Goal: Information Seeking & Learning: Learn about a topic

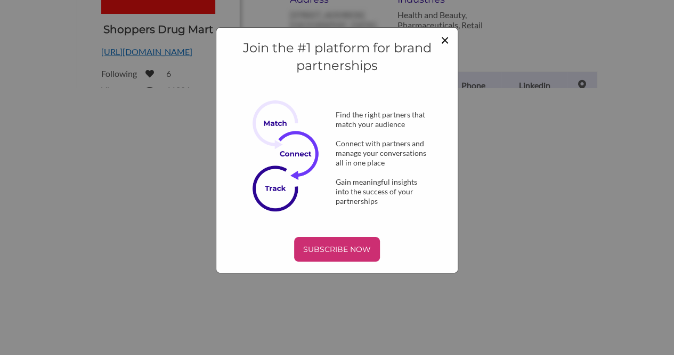
click at [448, 39] on span "×" at bounding box center [445, 39] width 9 height 18
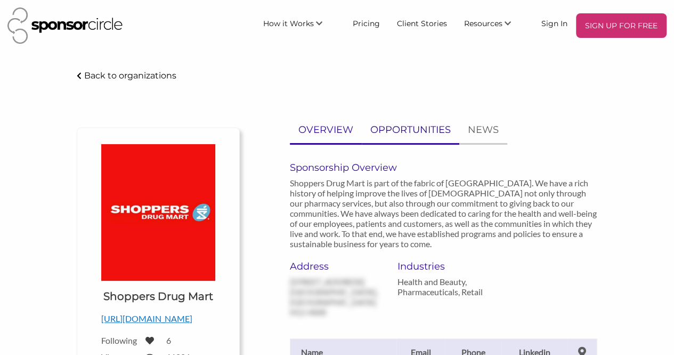
click at [405, 130] on p "OPPORTUNITIES" at bounding box center [411, 129] width 81 height 15
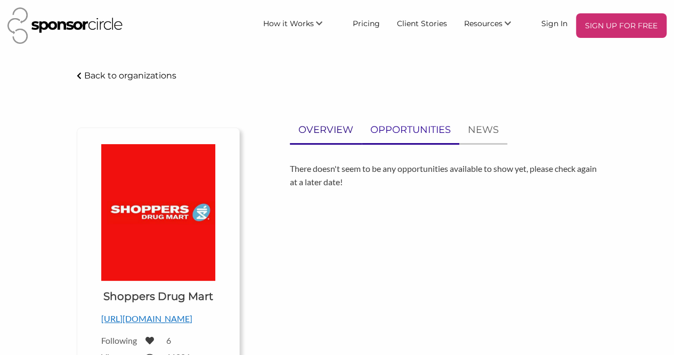
click at [336, 126] on p "OVERVIEW" at bounding box center [326, 129] width 55 height 15
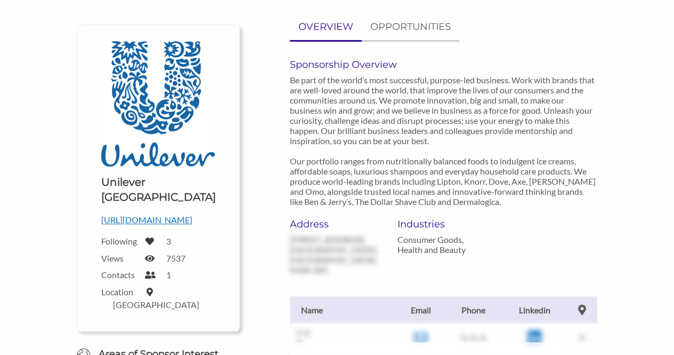
scroll to position [107, 0]
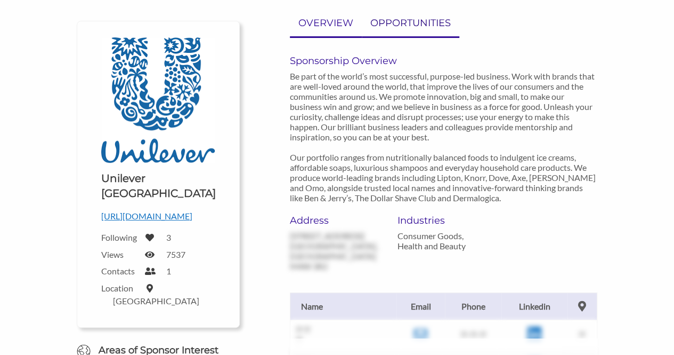
click at [398, 30] on link "OPPORTUNITIES" at bounding box center [411, 23] width 98 height 26
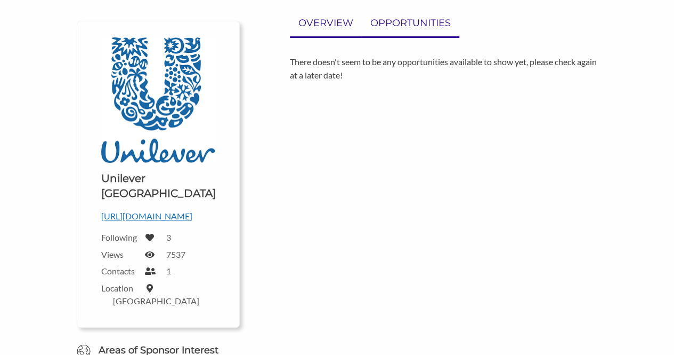
click at [328, 33] on link "OVERVIEW" at bounding box center [326, 23] width 72 height 26
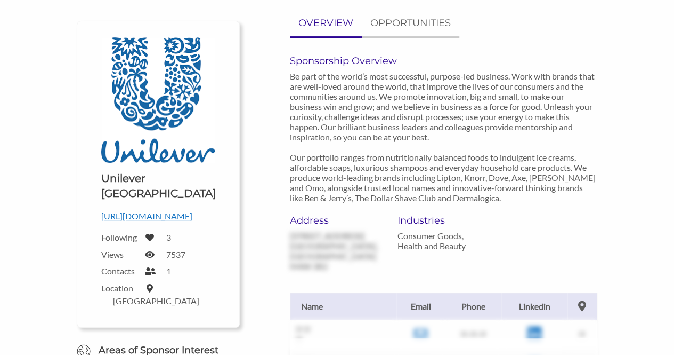
click at [158, 209] on p "http://www.unilever.ca" at bounding box center [158, 216] width 114 height 14
